Goal: Task Accomplishment & Management: Manage account settings

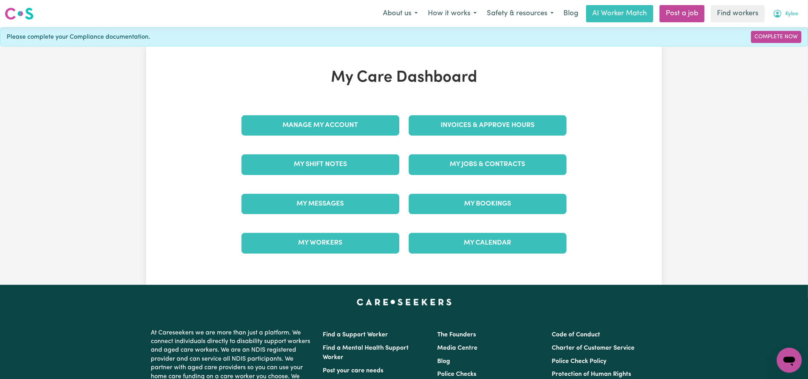
click at [790, 11] on span "Kylee" at bounding box center [792, 14] width 13 height 9
click at [623, 195] on div "My Care Dashboard Manage My Account Invoices & Approve Hours My Shift Notes My …" at bounding box center [404, 165] width 516 height 195
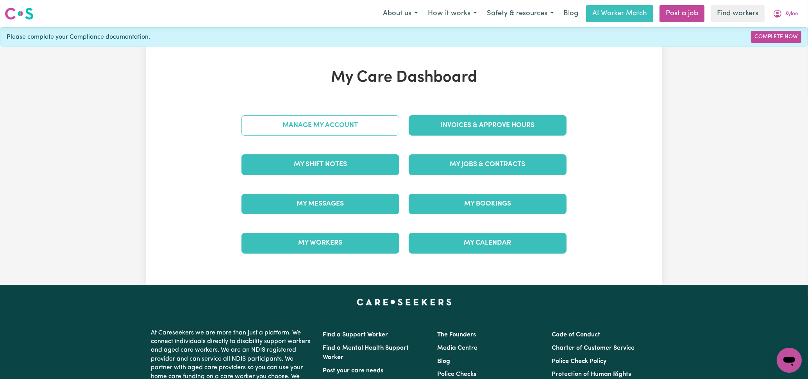
click at [301, 127] on link "Manage My Account" at bounding box center [321, 125] width 158 height 20
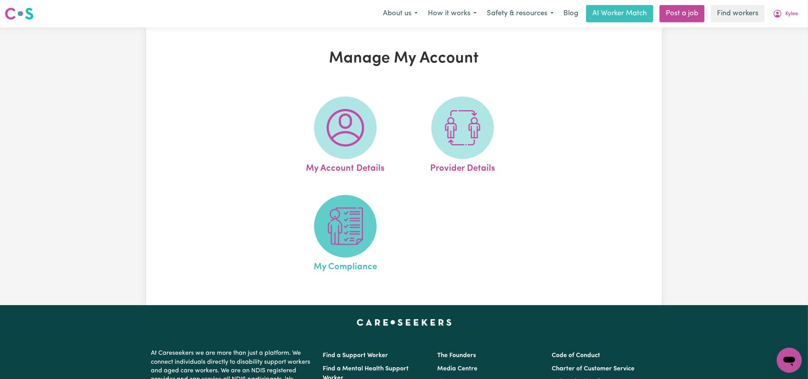
click at [347, 236] on img at bounding box center [346, 227] width 38 height 38
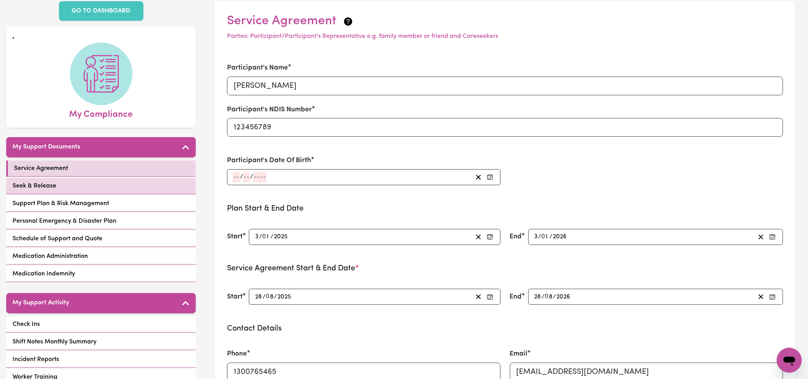
scroll to position [97, 0]
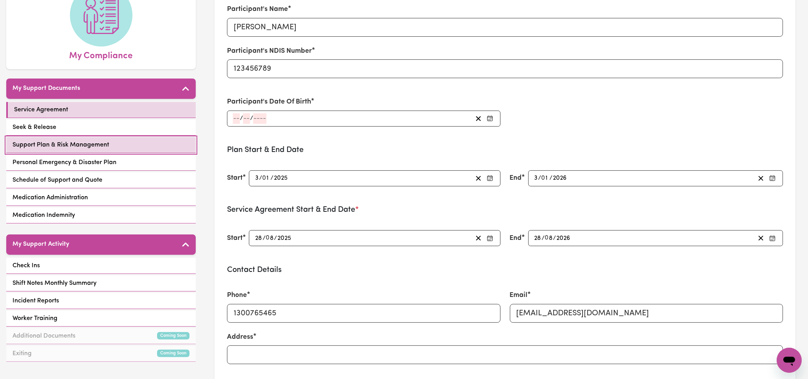
click at [117, 143] on link "Support Plan & Risk Management" at bounding box center [101, 145] width 190 height 16
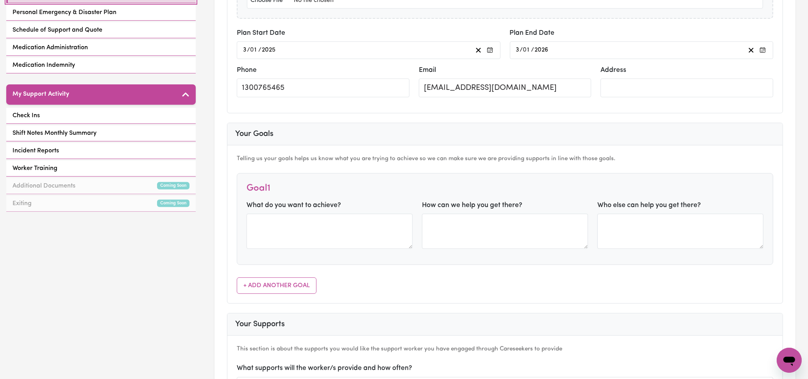
scroll to position [12, 0]
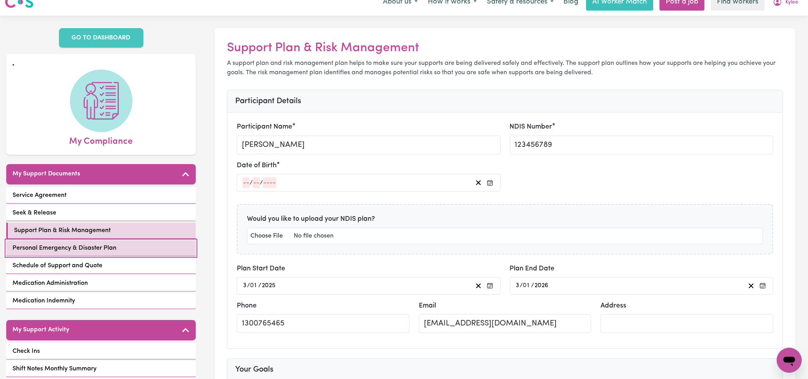
click at [91, 244] on span "Personal Emergency & Disaster Plan" at bounding box center [65, 248] width 104 height 9
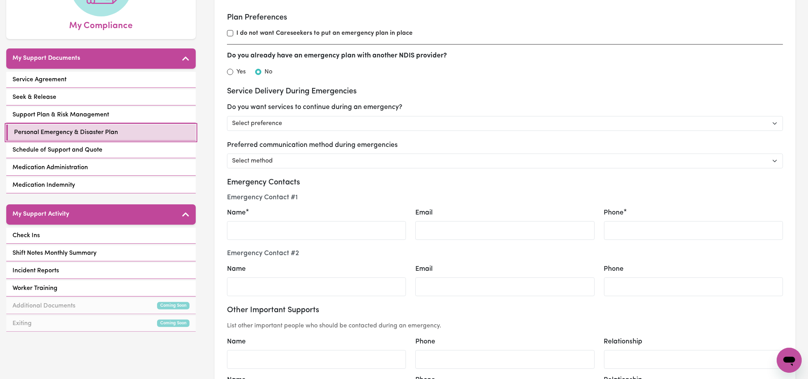
scroll to position [97, 0]
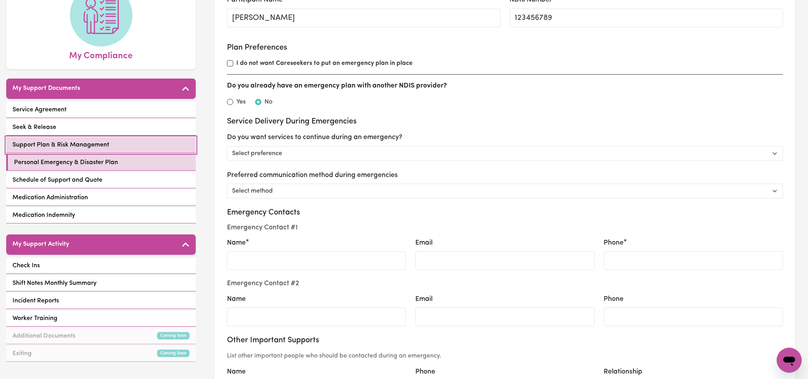
click at [81, 147] on span "Support Plan & Risk Management" at bounding box center [61, 144] width 97 height 9
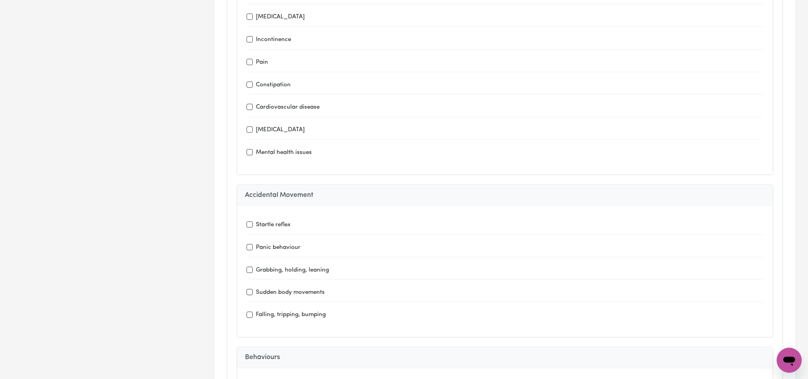
scroll to position [1349, 0]
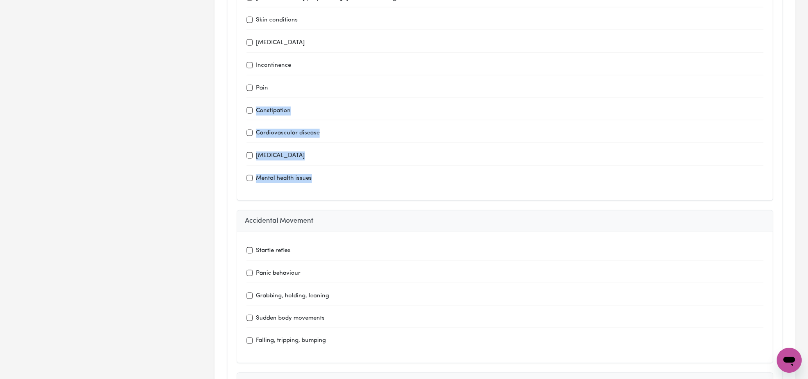
drag, startPoint x: 808, startPoint y: 175, endPoint x: 820, endPoint y: 90, distance: 86.0
click at [808, 90] on html "Menu About us How it works Safety & resources Blog AI Worker Match Post a job F…" at bounding box center [404, 357] width 808 height 3413
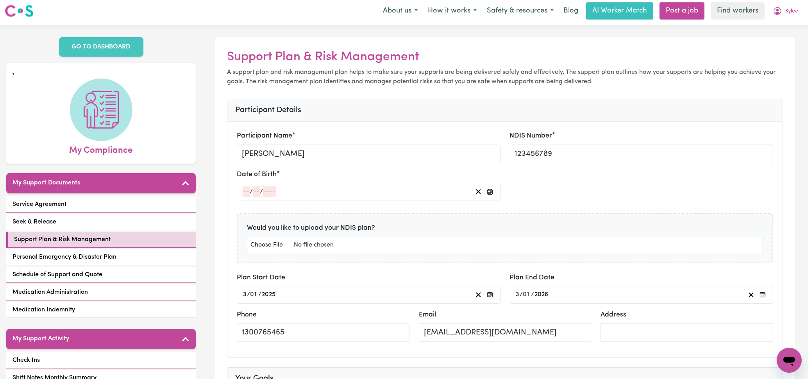
scroll to position [0, 0]
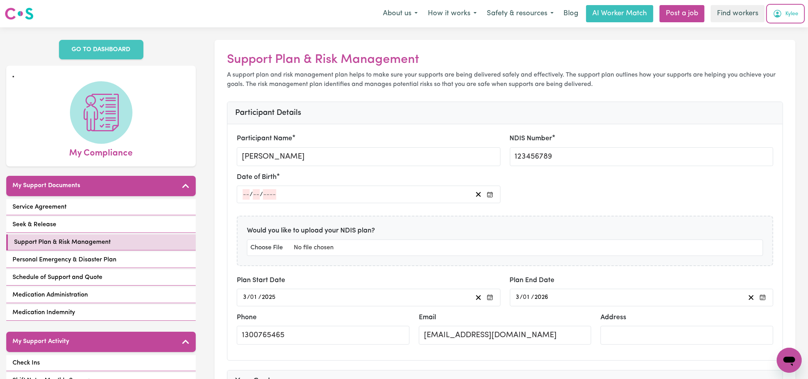
click at [795, 13] on span "Kylee" at bounding box center [792, 14] width 13 height 9
click at [772, 48] on link "Logout" at bounding box center [773, 45] width 62 height 15
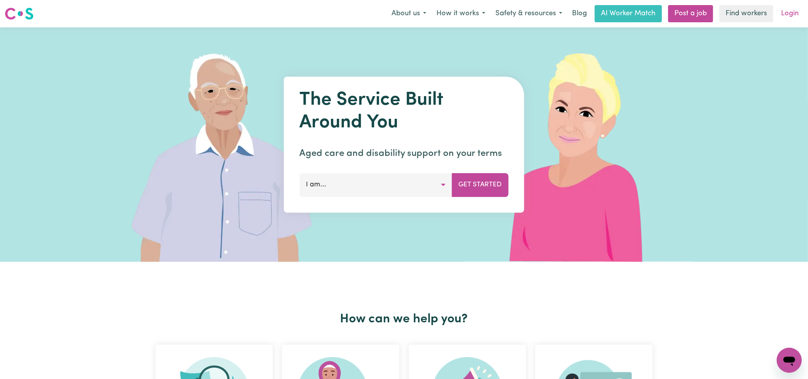
click at [783, 8] on link "Login" at bounding box center [790, 13] width 27 height 17
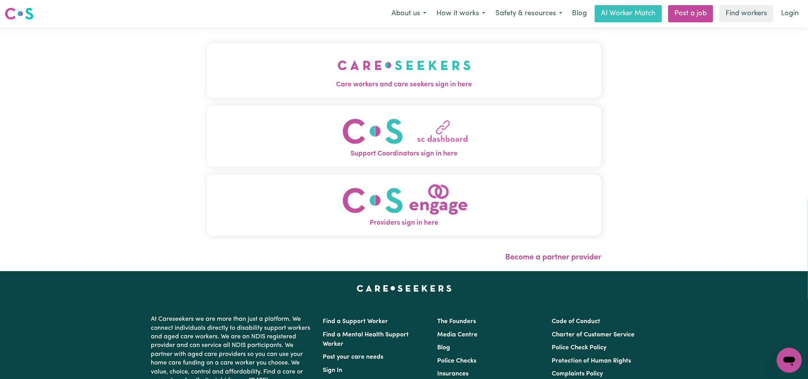
click at [445, 73] on img "Care workers and care seekers sign in here" at bounding box center [404, 65] width 133 height 29
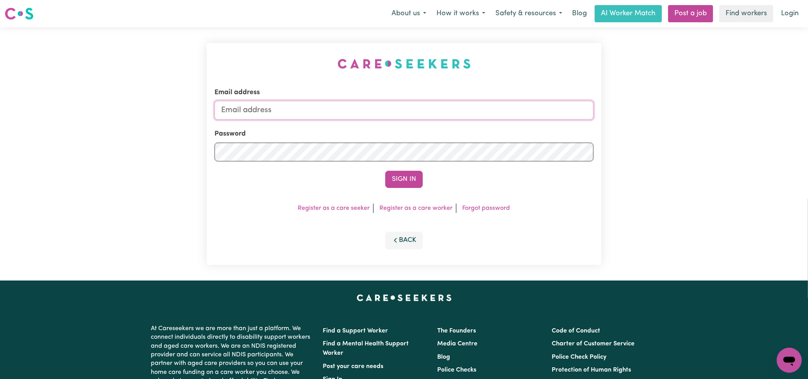
click at [432, 106] on input "Email address" at bounding box center [404, 110] width 379 height 19
type input "[EMAIL_ADDRESS][DOMAIN_NAME]"
click at [385, 171] on button "Sign In" at bounding box center [404, 179] width 38 height 17
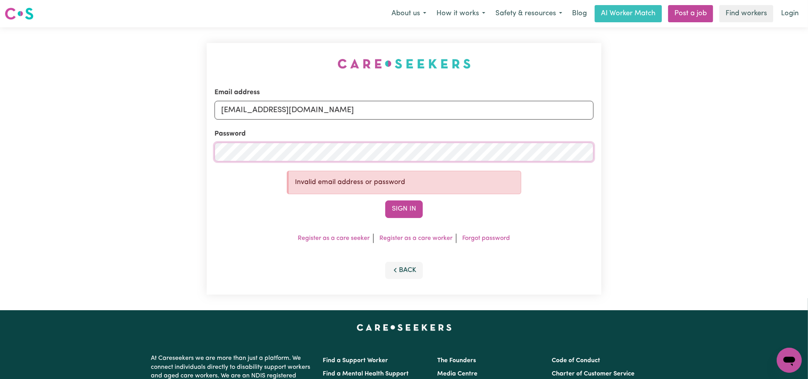
click at [385, 201] on button "Sign In" at bounding box center [404, 209] width 38 height 17
